Goal: Task Accomplishment & Management: Manage account settings

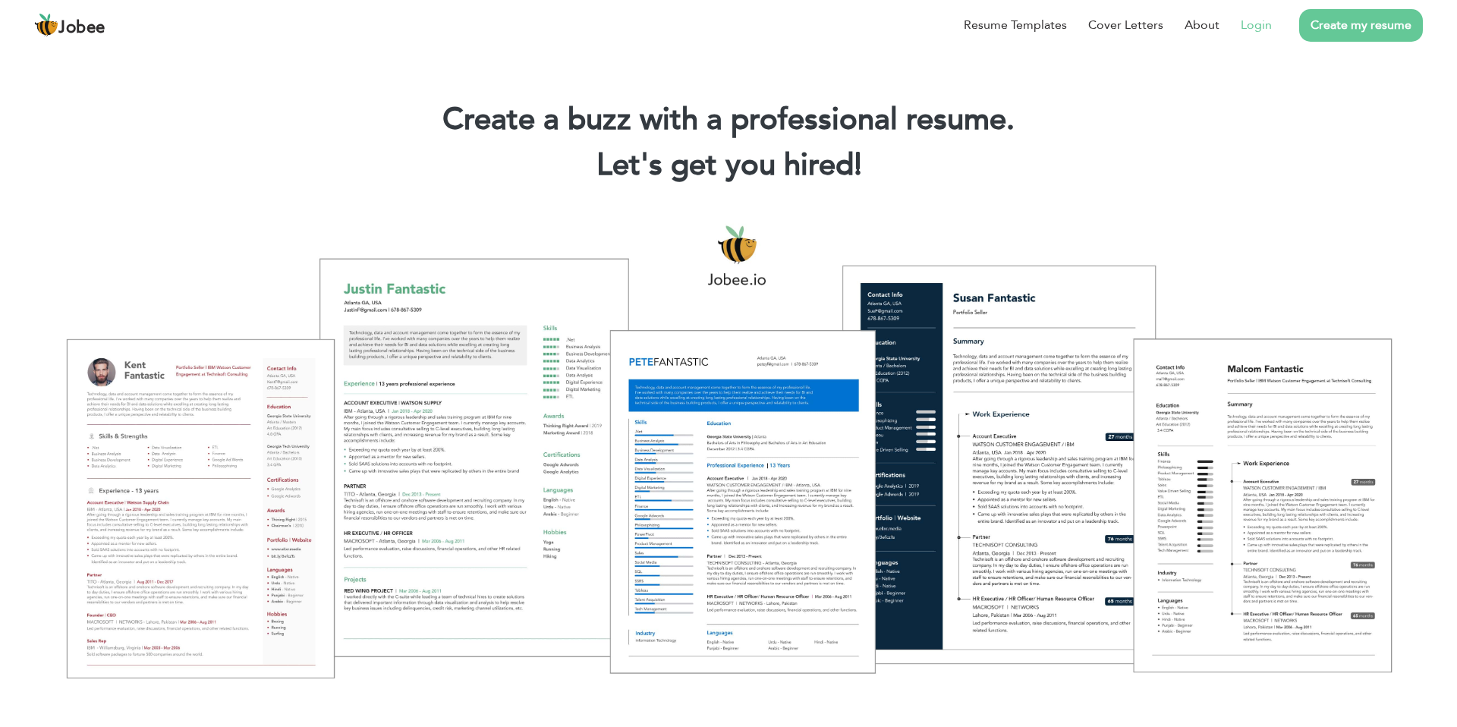
click at [1259, 21] on link "Login" at bounding box center [1256, 25] width 31 height 18
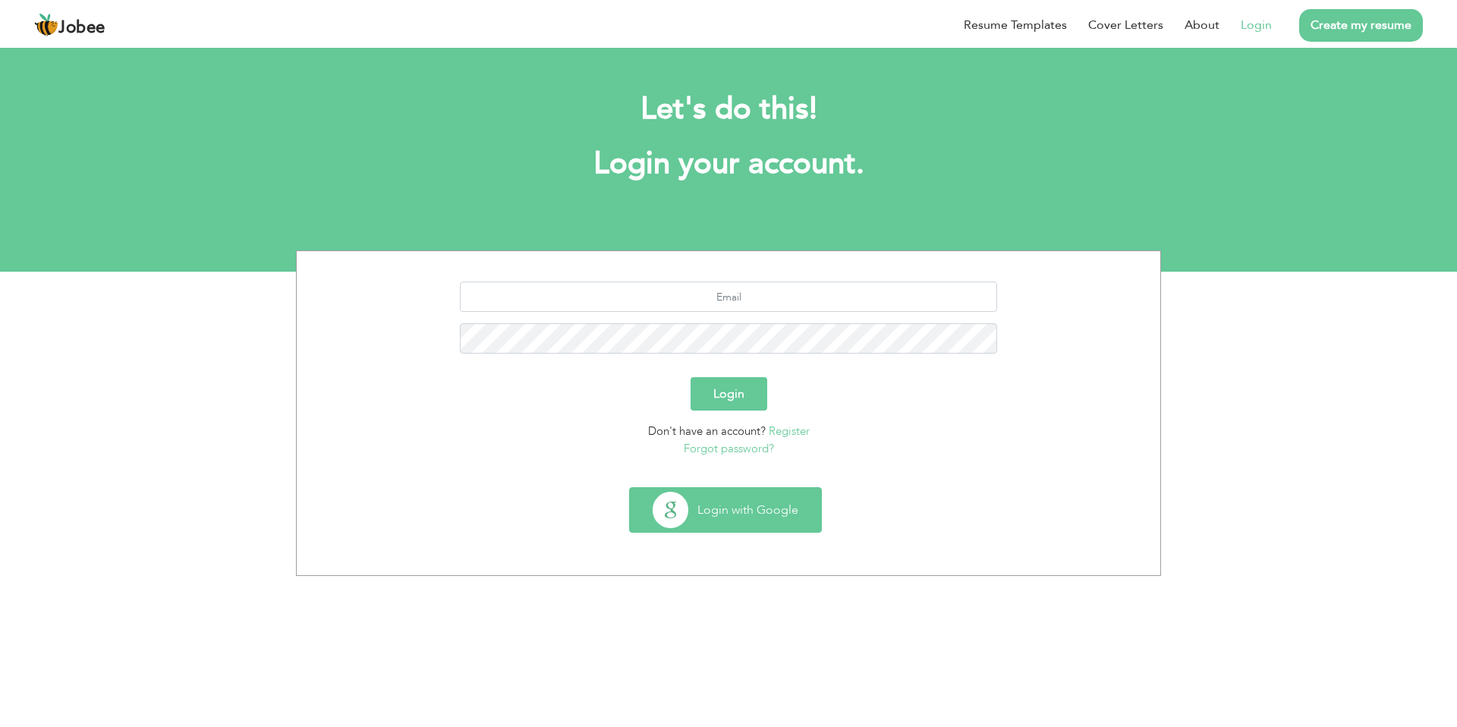
click at [718, 519] on button "Login with Google" at bounding box center [725, 510] width 191 height 44
